Goal: Information Seeking & Learning: Learn about a topic

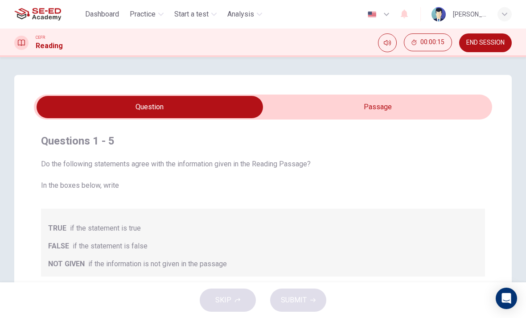
click at [424, 110] on input "checkbox" at bounding box center [149, 107] width 687 height 22
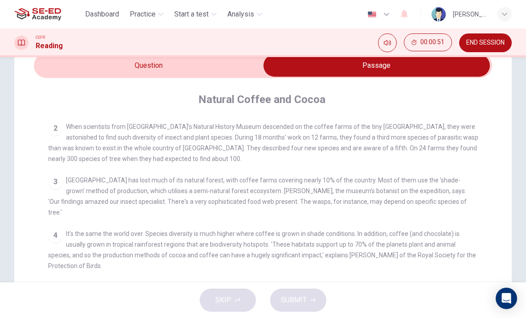
scroll to position [200, 0]
click at [522, 123] on div "Questions 1 - 5 Do the following statements agree with the information given in…" at bounding box center [263, 244] width 526 height 422
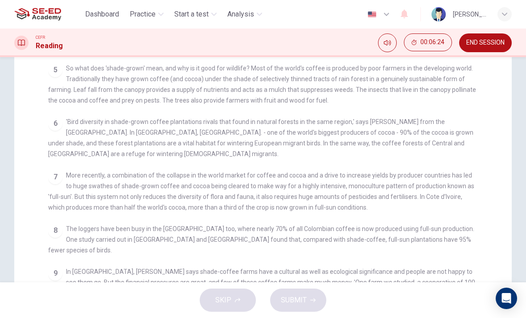
scroll to position [171, 0]
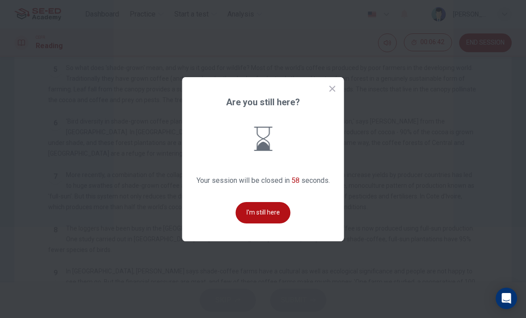
click at [256, 223] on button "I'm still here" at bounding box center [263, 212] width 55 height 21
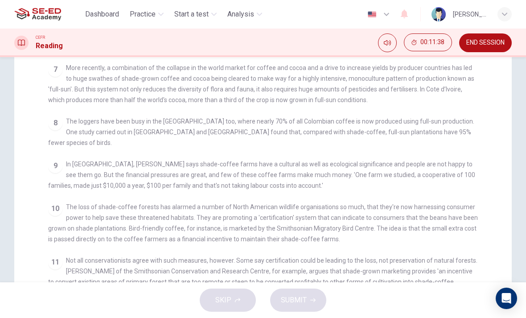
scroll to position [396, 0]
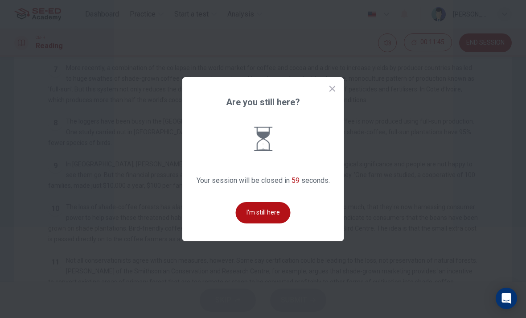
click at [273, 216] on button "I'm still here" at bounding box center [263, 212] width 55 height 21
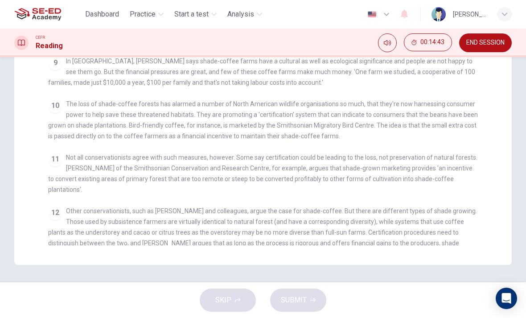
scroll to position [233, 0]
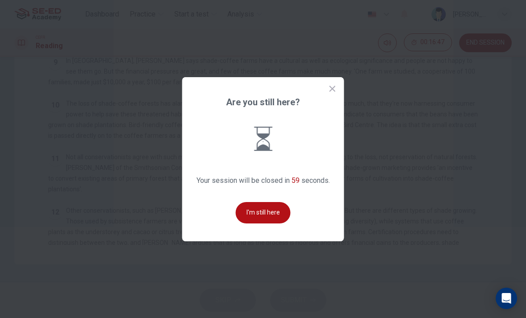
click at [281, 223] on button "I'm still here" at bounding box center [263, 212] width 55 height 21
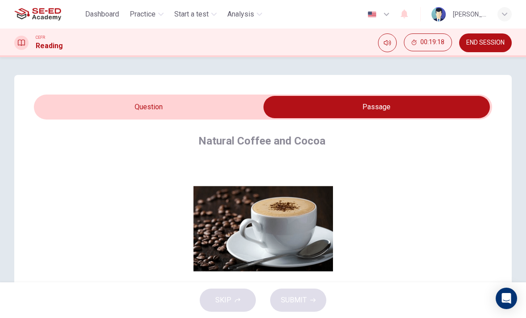
scroll to position [0, 0]
click at [200, 110] on input "checkbox" at bounding box center [376, 107] width 687 height 22
checkbox input "false"
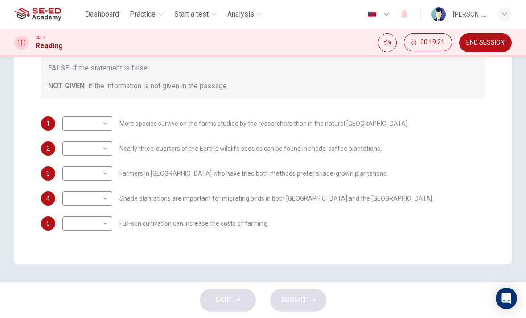
scroll to position [178, 0]
click at [95, 170] on body "This site uses cookies, as explained in our Privacy Policy . If you agree to th…" at bounding box center [263, 159] width 526 height 318
click at [97, 190] on li "TRUE" at bounding box center [87, 187] width 50 height 14
type input "TRUE"
click at [85, 154] on body "This site uses cookies, as explained in our Privacy Policy . If you agree to th…" at bounding box center [263, 159] width 526 height 318
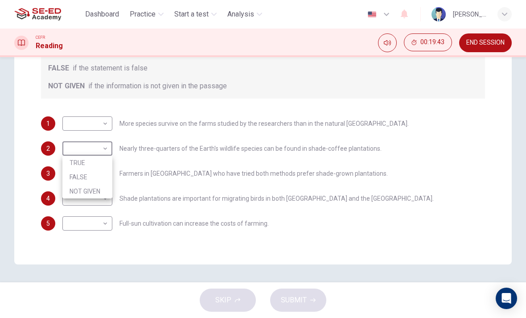
click at [96, 176] on li "FALSE" at bounding box center [87, 177] width 50 height 14
type input "FALSE"
click at [103, 129] on body "This site uses cookies, as explained in our Privacy Policy . If you agree to th…" at bounding box center [263, 159] width 526 height 318
click at [99, 151] on li "FALSE" at bounding box center [87, 152] width 50 height 14
type input "FALSE"
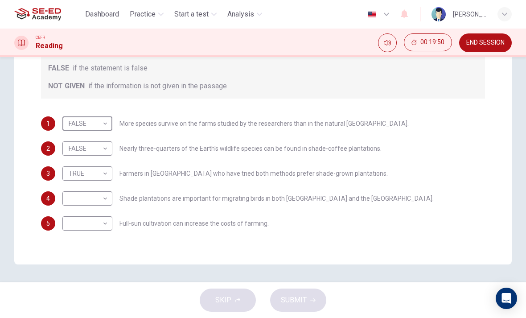
click at [101, 147] on body "This site uses cookies, as explained in our Privacy Policy . If you agree to th…" at bounding box center [263, 159] width 526 height 318
click at [99, 176] on li "FALSE" at bounding box center [87, 177] width 50 height 14
click at [102, 149] on body "This site uses cookies, as explained in our Privacy Policy . If you agree to th…" at bounding box center [263, 159] width 526 height 318
click at [117, 137] on div at bounding box center [263, 159] width 526 height 318
click at [101, 199] on body "This site uses cookies, as explained in our Privacy Policy . If you agree to th…" at bounding box center [263, 159] width 526 height 318
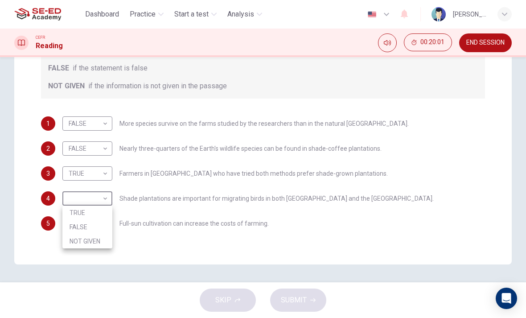
click at [106, 215] on li "TRUE" at bounding box center [87, 212] width 50 height 14
type input "TRUE"
click at [105, 227] on body "This site uses cookies, as explained in our Privacy Policy . If you agree to th…" at bounding box center [263, 159] width 526 height 318
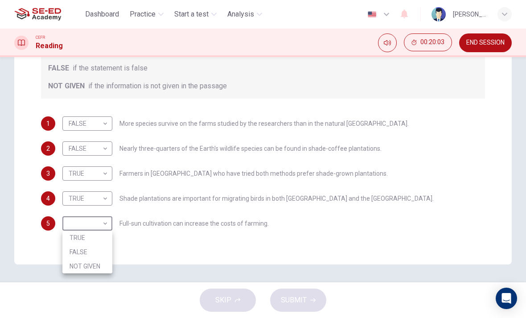
click at [106, 263] on li "NOT GIVEN" at bounding box center [87, 266] width 50 height 14
type input "NOT GIVEN"
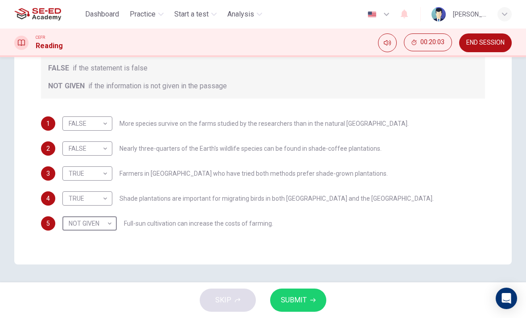
click at [311, 295] on button "SUBMIT" at bounding box center [298, 299] width 56 height 23
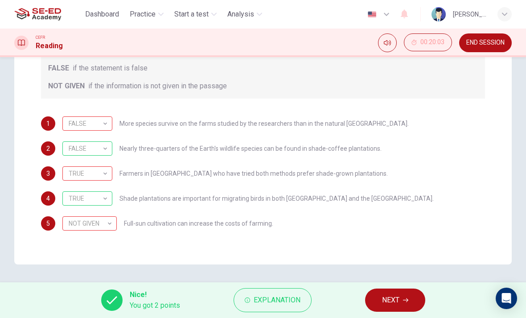
click at [294, 299] on span "Explanation" at bounding box center [277, 300] width 47 height 12
click at [405, 155] on div "2 FALSE FALSE ​ Nearly three-quarters of the Earth's wildlife species can be fo…" at bounding box center [263, 148] width 444 height 14
click at [102, 125] on div "FALSE" at bounding box center [85, 123] width 47 height 25
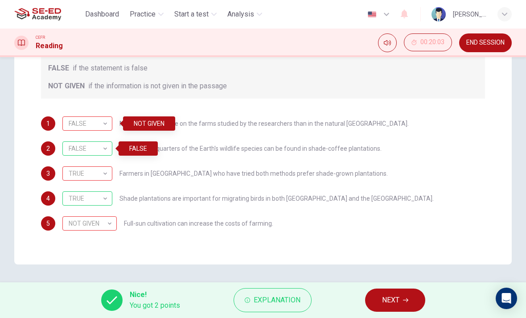
click at [100, 178] on div "TRUE" at bounding box center [85, 173] width 47 height 25
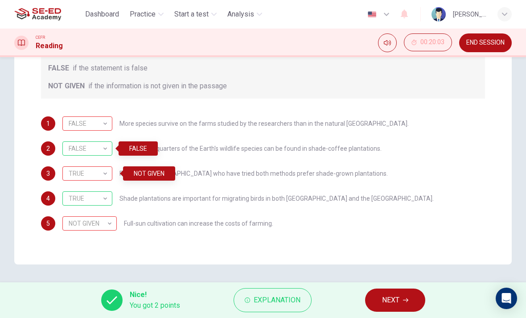
click at [109, 229] on div "NOT GIVEN" at bounding box center [87, 223] width 51 height 25
